Goal: Obtain resource: Obtain resource

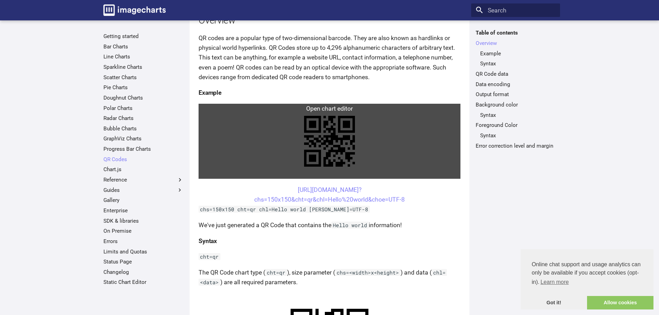
scroll to position [104, 0]
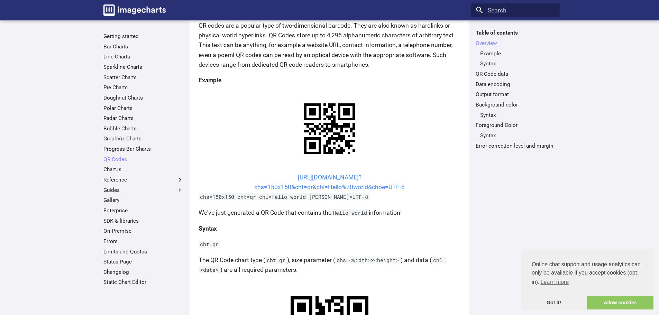
click at [359, 186] on link "[URL][DOMAIN_NAME]? chs=150x150&cht=qr&chl=Hello%20world&choe=UTF-8" at bounding box center [329, 182] width 151 height 17
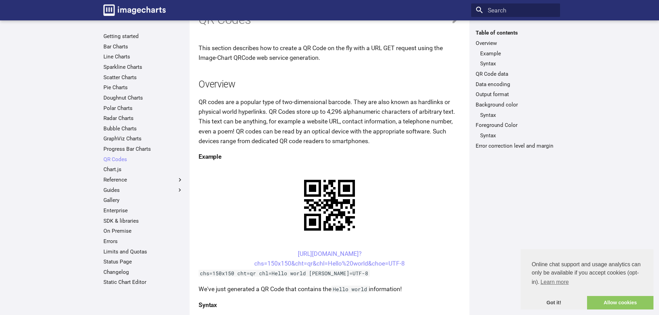
scroll to position [69, 0]
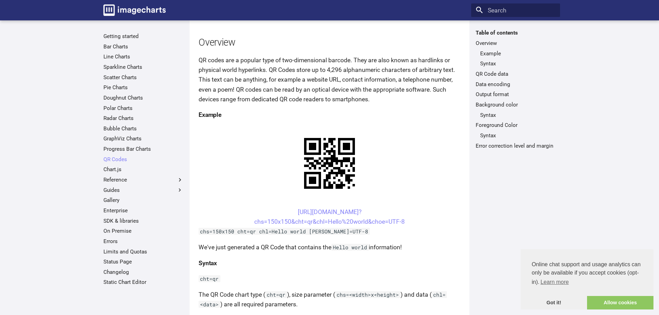
drag, startPoint x: 412, startPoint y: 221, endPoint x: 274, endPoint y: 207, distance: 138.8
copy link "[URL][DOMAIN_NAME]? chs=150x150&cht=qr&chl=Hello%20world&choe=UTF-8"
drag, startPoint x: 415, startPoint y: 223, endPoint x: 274, endPoint y: 213, distance: 140.9
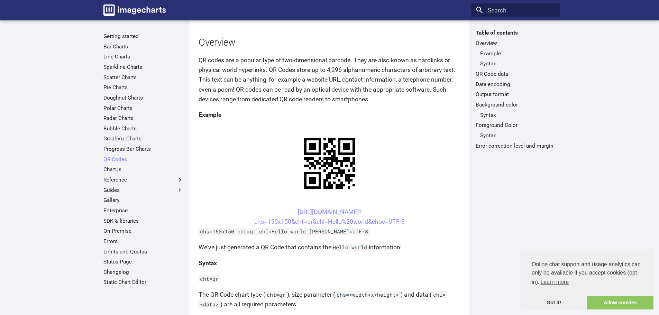
click at [274, 213] on center "[URL][DOMAIN_NAME]? chs=150x150&cht=qr&chl=Hello%20world&choe=UTF-8" at bounding box center [330, 216] width 262 height 19
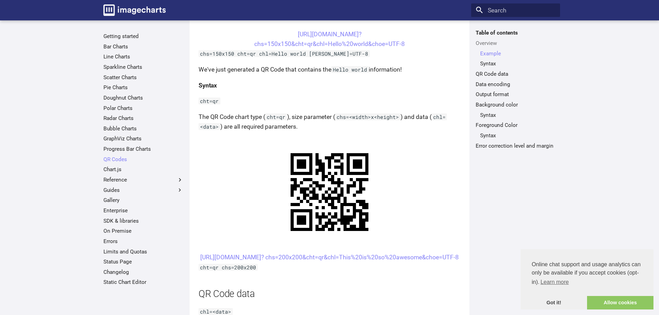
scroll to position [229, 0]
